Goal: Information Seeking & Learning: Check status

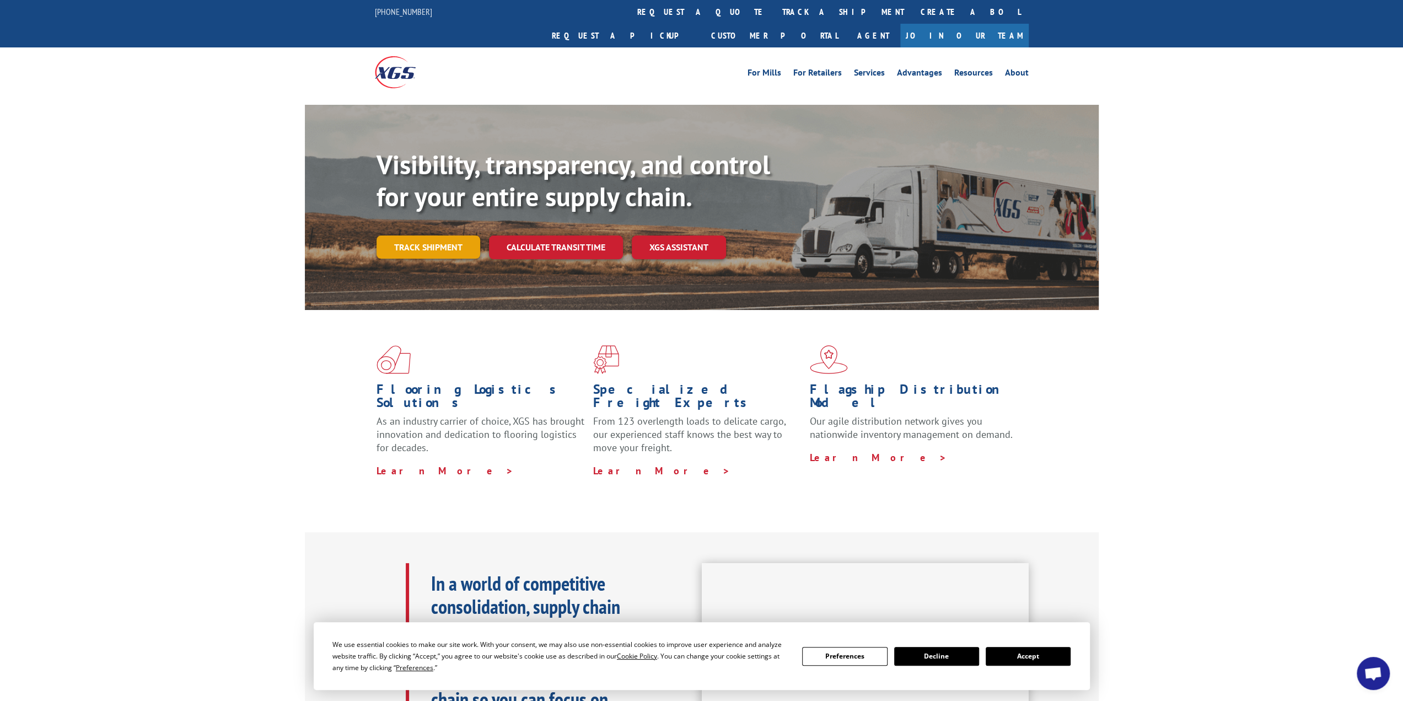
click at [433, 235] on link "Track shipment" at bounding box center [428, 246] width 104 height 23
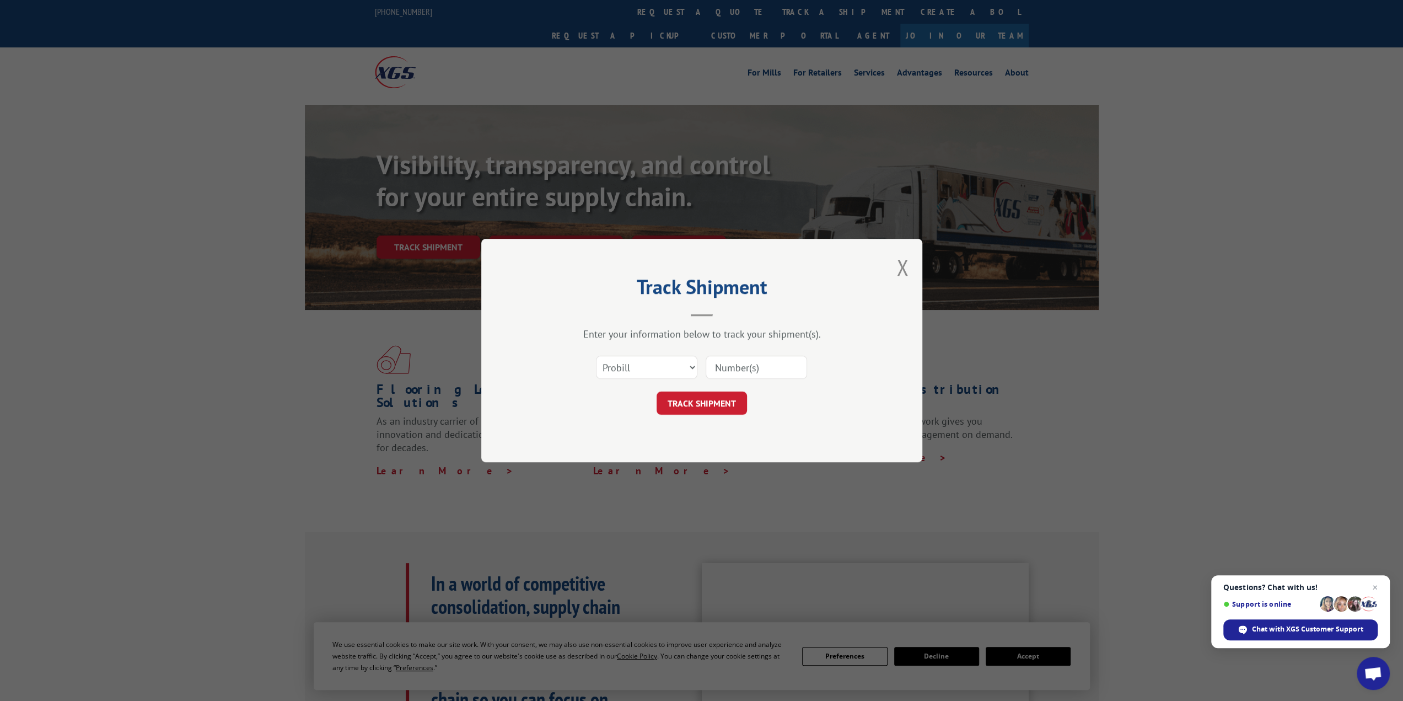
click at [726, 362] on input at bounding box center [756, 367] width 101 height 23
paste input "17592719"
type input "17592719"
click at [700, 399] on button "TRACK SHIPMENT" at bounding box center [701, 402] width 90 height 23
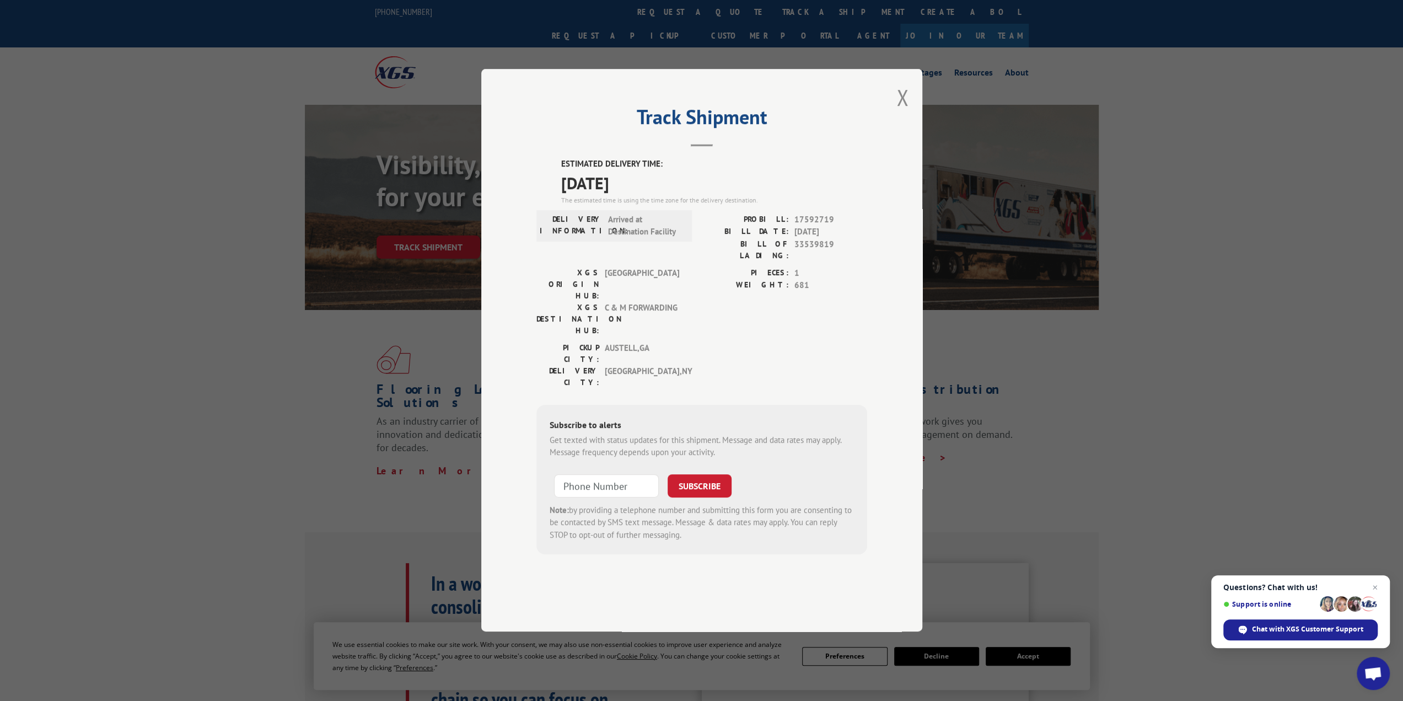
click at [691, 147] on header "Track Shipment" at bounding box center [701, 127] width 331 height 37
click at [707, 130] on h2 "Track Shipment" at bounding box center [701, 119] width 331 height 21
click at [726, 315] on div "PIECES: 1 WEIGHT: 681" at bounding box center [784, 304] width 165 height 75
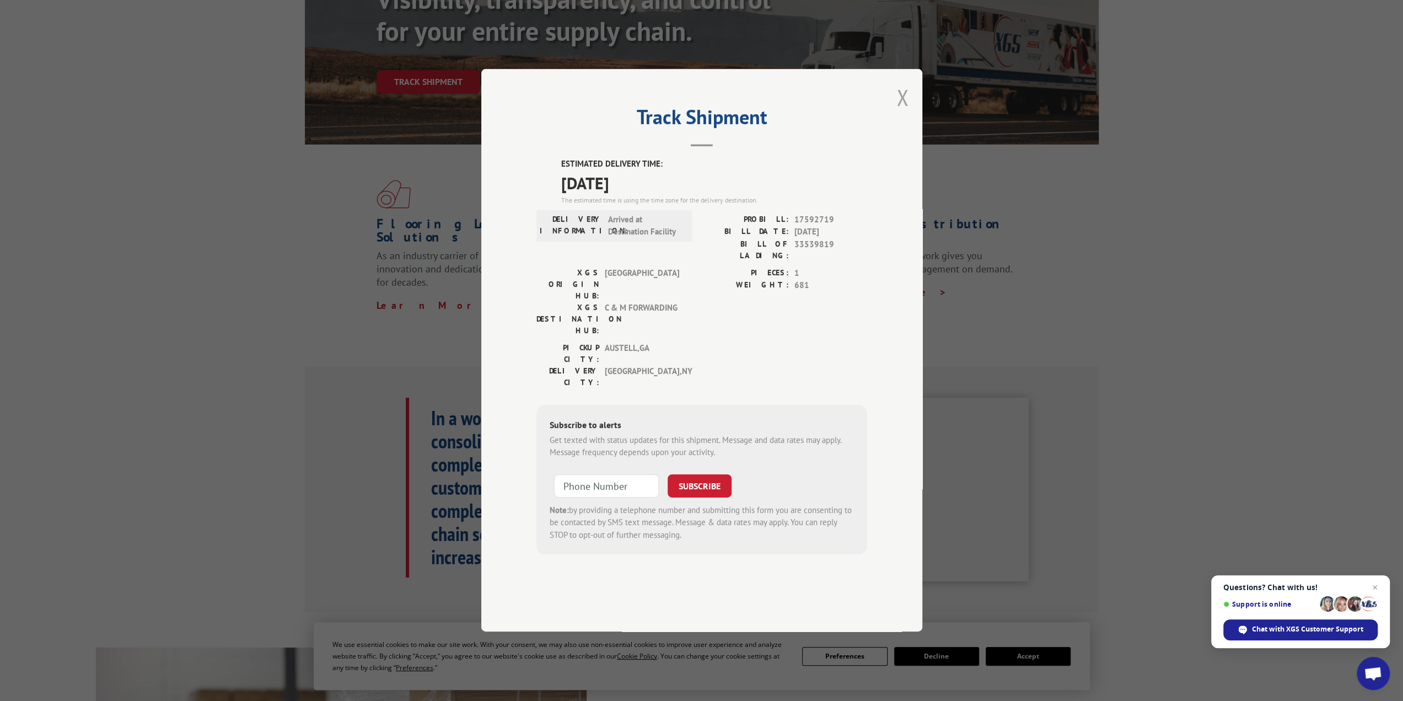
click at [904, 112] on button "Close modal" at bounding box center [902, 97] width 12 height 29
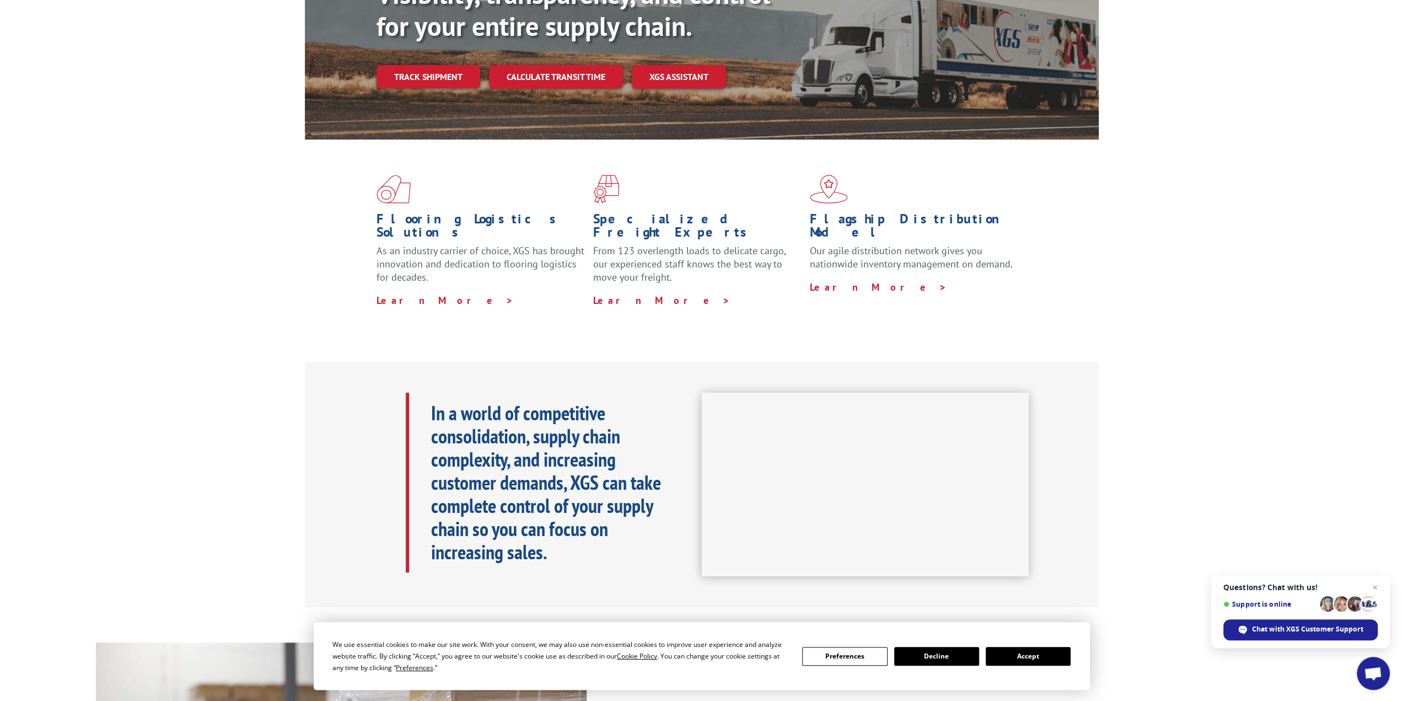
scroll to position [0, 0]
